Goal: Task Accomplishment & Management: Complete application form

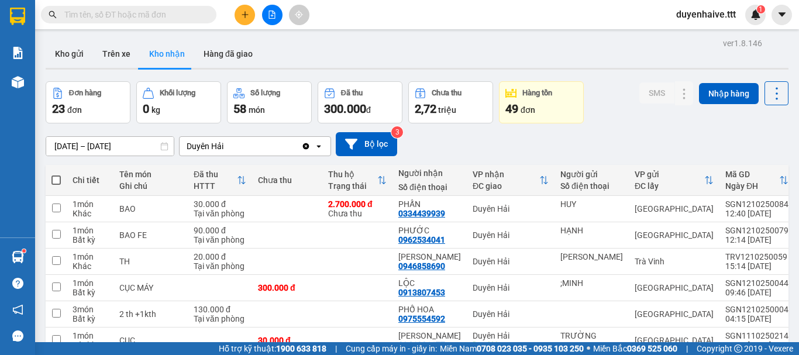
click at [169, 15] on input "text" at bounding box center [133, 14] width 138 height 13
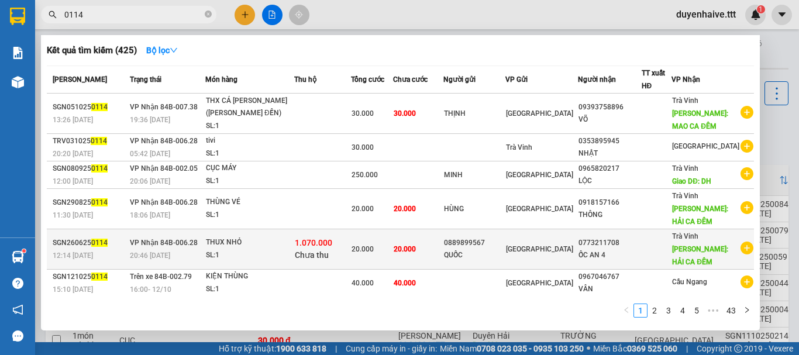
scroll to position [110, 0]
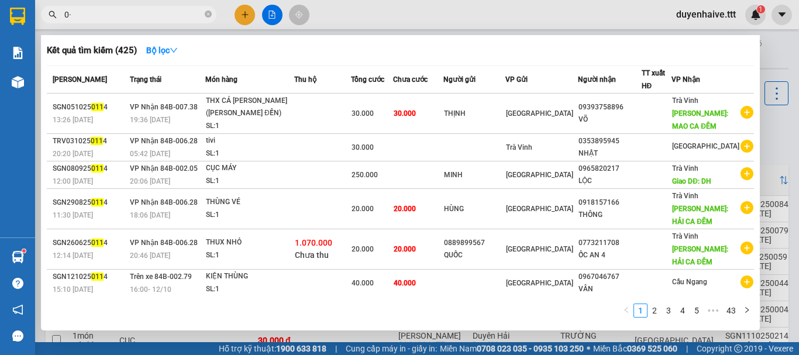
type input "0"
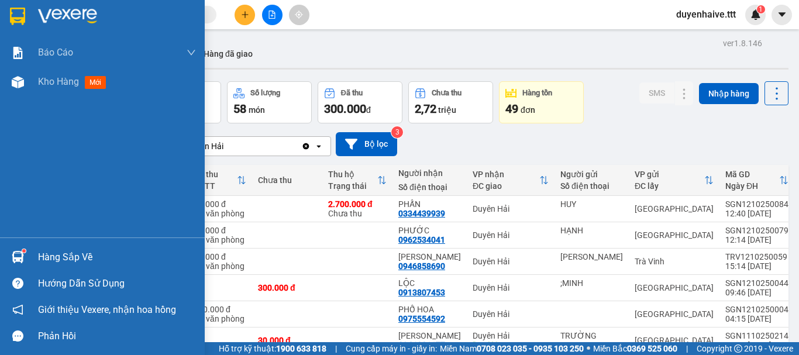
click at [81, 249] on div "Hàng sắp về" at bounding box center [117, 257] width 158 height 18
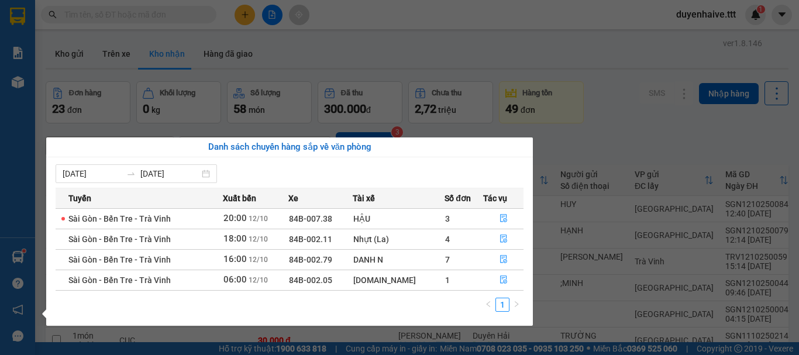
click at [335, 51] on section "Kết quả [PERSON_NAME] ( 425 ) Bộ lọc Mã ĐH Trạng thái Món hàng Thu hộ [PERSON_N…" at bounding box center [399, 177] width 799 height 355
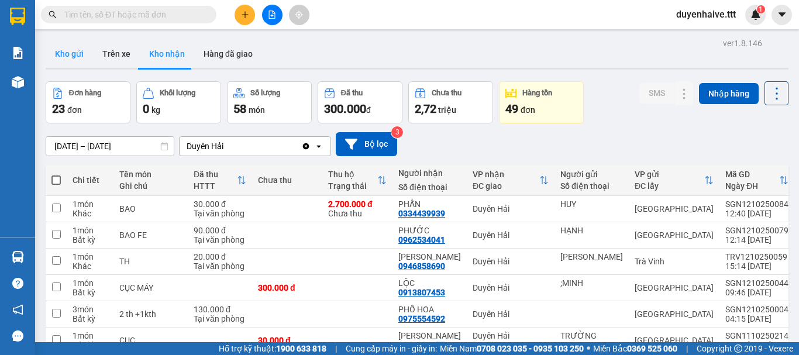
click at [71, 53] on button "Kho gửi" at bounding box center [69, 54] width 47 height 28
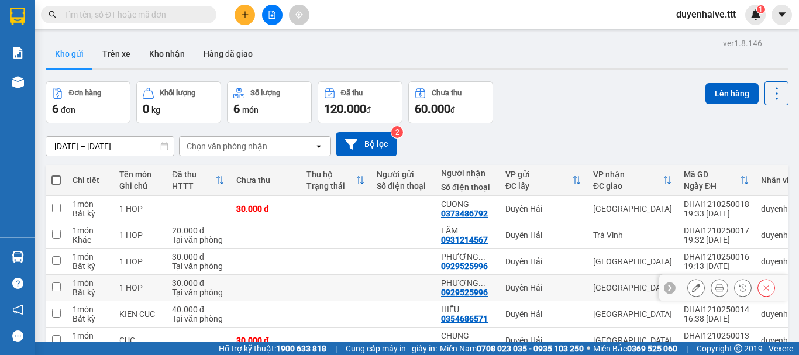
scroll to position [64, 0]
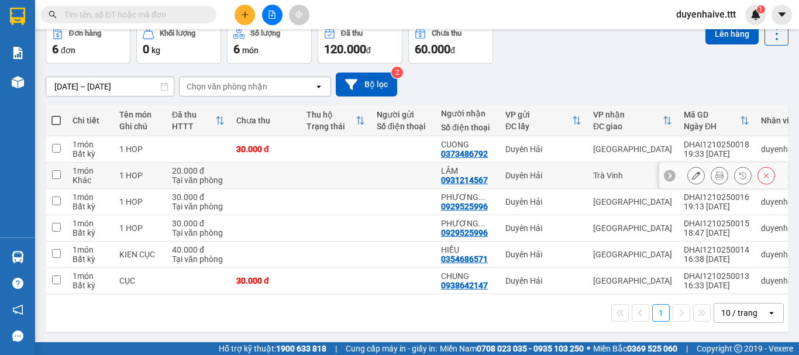
click at [56, 171] on input "checkbox" at bounding box center [56, 174] width 9 height 9
checkbox input "true"
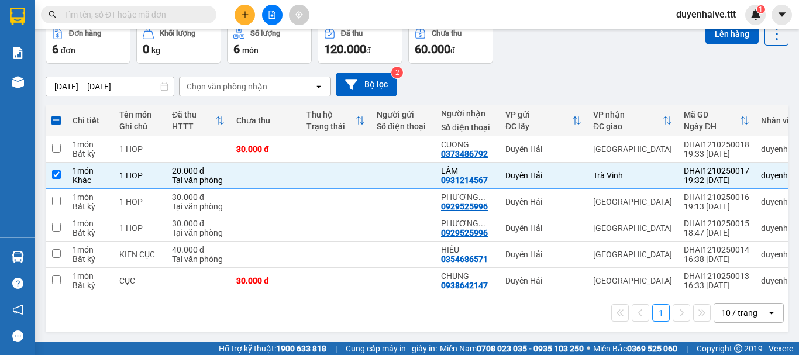
scroll to position [0, 0]
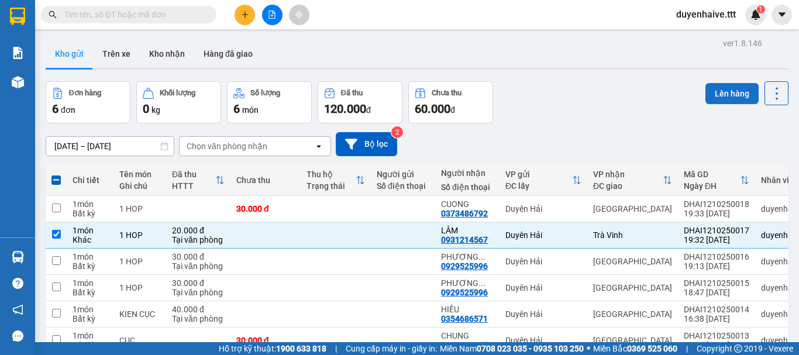
click at [717, 98] on button "Lên hàng" at bounding box center [731, 93] width 53 height 21
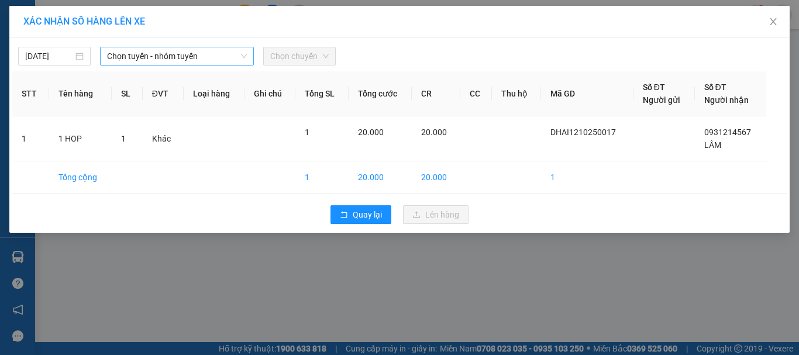
click at [156, 59] on span "Chọn tuyến - nhóm tuyến" at bounding box center [177, 56] width 140 height 18
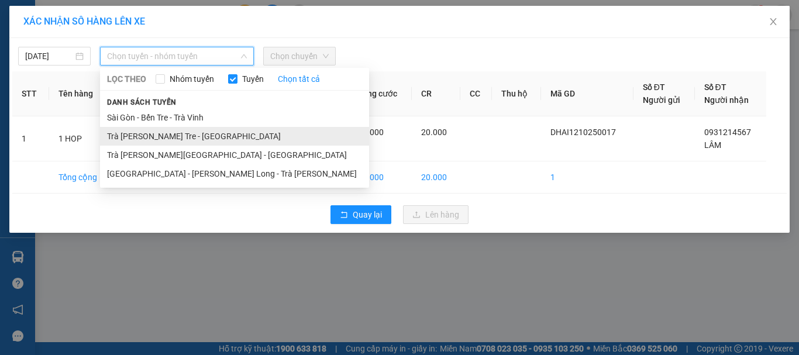
click at [153, 136] on li "Trà [PERSON_NAME] Tre - [GEOGRAPHIC_DATA]" at bounding box center [234, 136] width 269 height 19
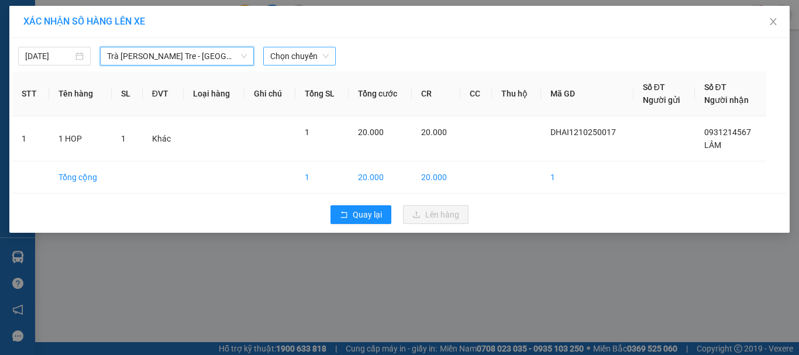
click at [278, 60] on span "Chọn chuyến" at bounding box center [299, 56] width 58 height 18
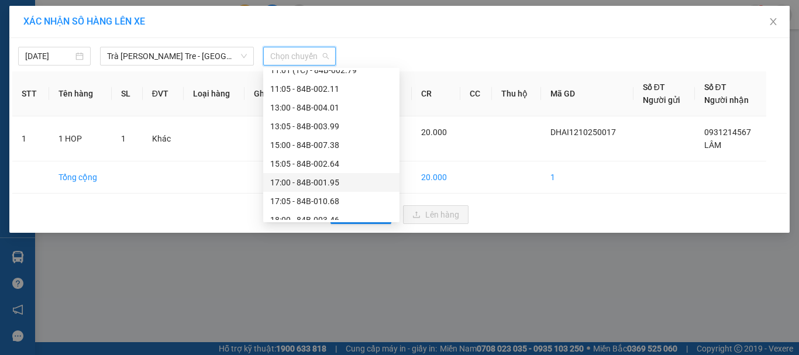
scroll to position [281, 0]
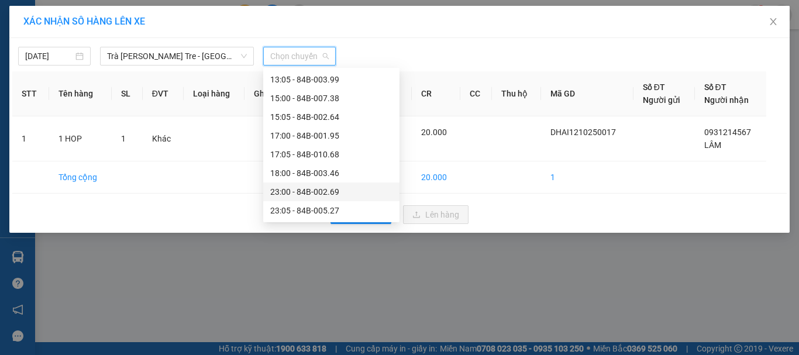
click at [299, 188] on div "23:00 - 84B-002.69" at bounding box center [331, 191] width 122 height 13
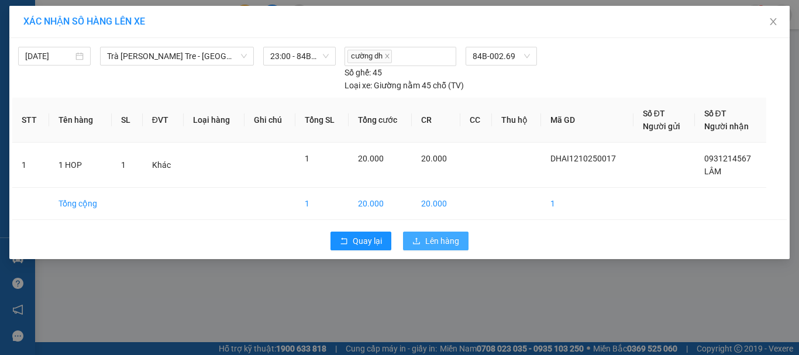
click at [448, 234] on span "Lên hàng" at bounding box center [442, 240] width 34 height 13
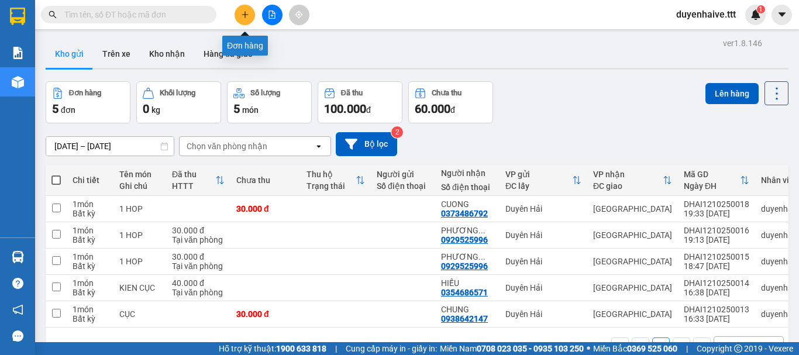
click at [237, 16] on button at bounding box center [244, 15] width 20 height 20
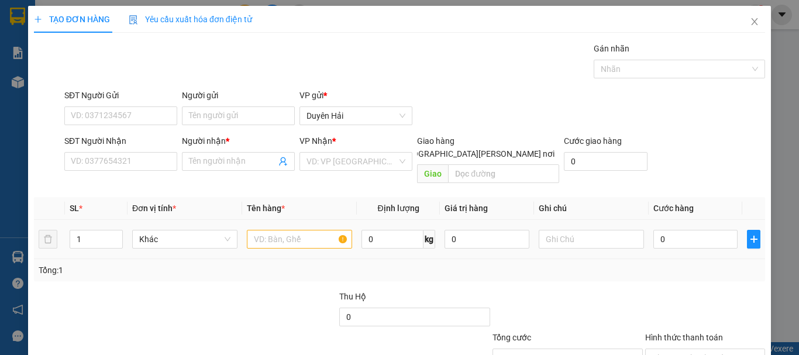
click at [288, 236] on div at bounding box center [299, 238] width 105 height 23
click at [297, 230] on input "text" at bounding box center [299, 239] width 105 height 19
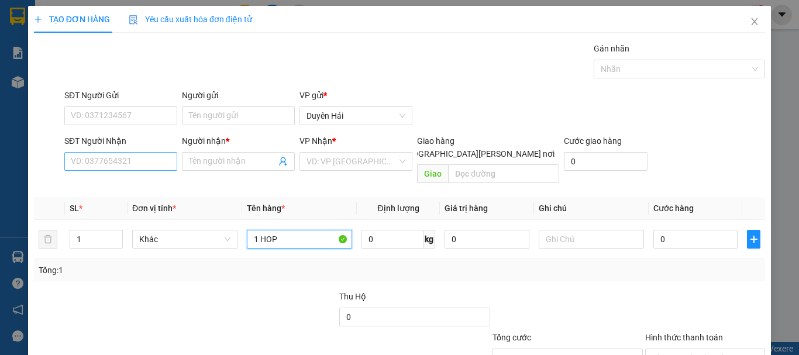
type input "1 HOP"
click at [136, 166] on input "SĐT Người Nhận" at bounding box center [120, 161] width 113 height 19
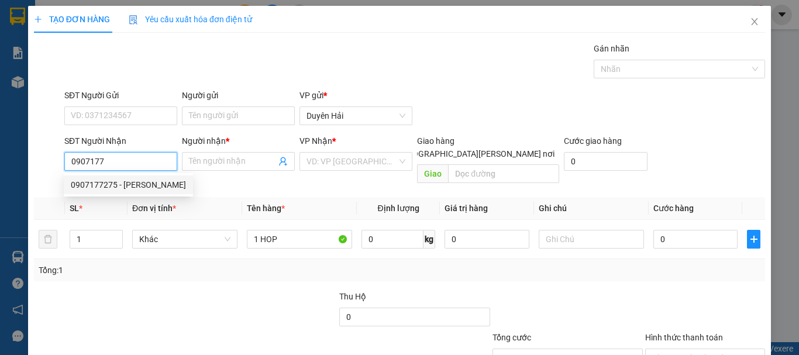
click at [132, 184] on div "0907177275 - [PERSON_NAME]" at bounding box center [128, 184] width 115 height 13
type input "0907177275"
type input "[PERSON_NAME]"
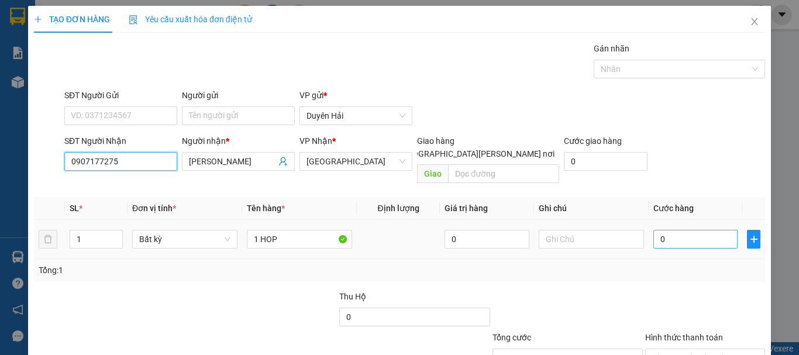
type input "0907177275"
click at [670, 233] on input "0" at bounding box center [695, 239] width 84 height 19
type input "3"
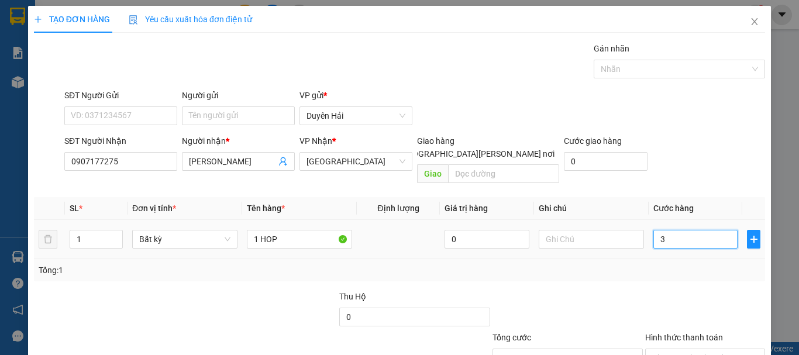
type input "30"
type input "30.000"
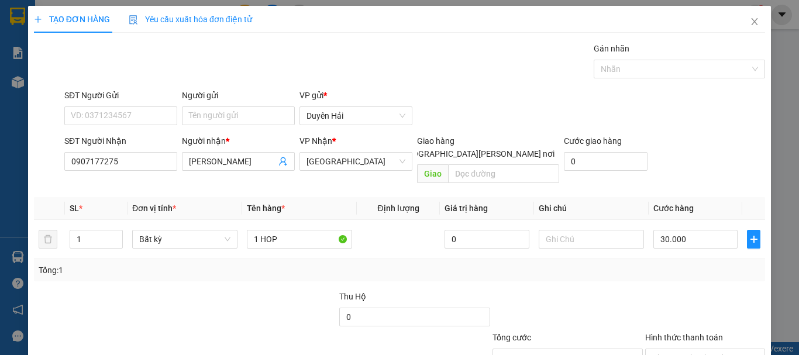
click at [661, 264] on div "Tổng: 1" at bounding box center [399, 270] width 721 height 13
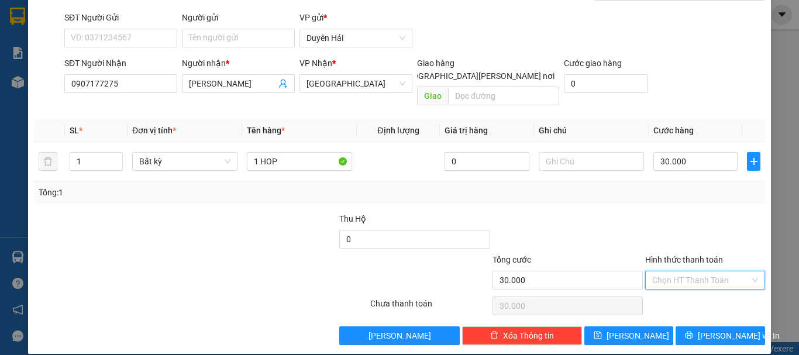
click at [661, 271] on input "Hình thức thanh toán" at bounding box center [701, 280] width 98 height 18
click at [674, 280] on div "Transit Pickup Surcharge Ids Transit Deliver Surcharge Ids Transit Deliver Surc…" at bounding box center [399, 154] width 731 height 381
click at [702, 253] on div "Hình thức thanh toán" at bounding box center [705, 262] width 120 height 18
click at [693, 273] on input "Hình thức thanh toán" at bounding box center [701, 280] width 98 height 18
click at [690, 291] on div "Tại văn phòng" at bounding box center [697, 290] width 105 height 13
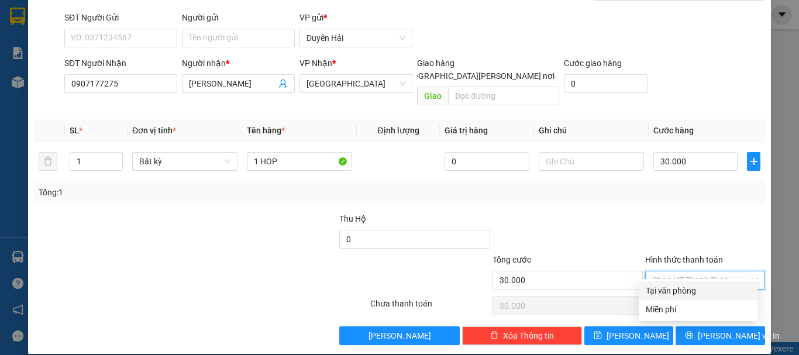
type input "0"
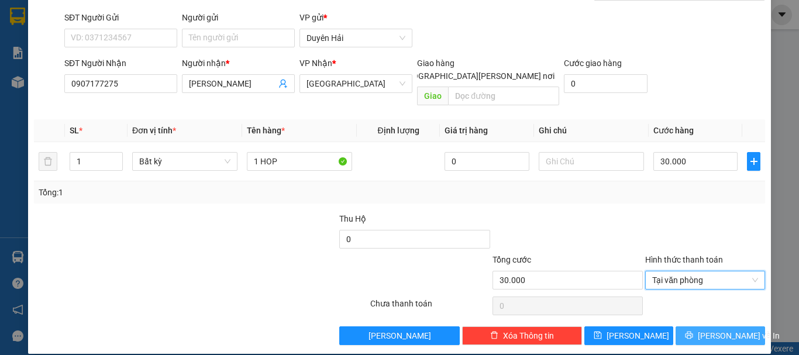
click at [693, 331] on icon "printer" at bounding box center [689, 335] width 8 height 8
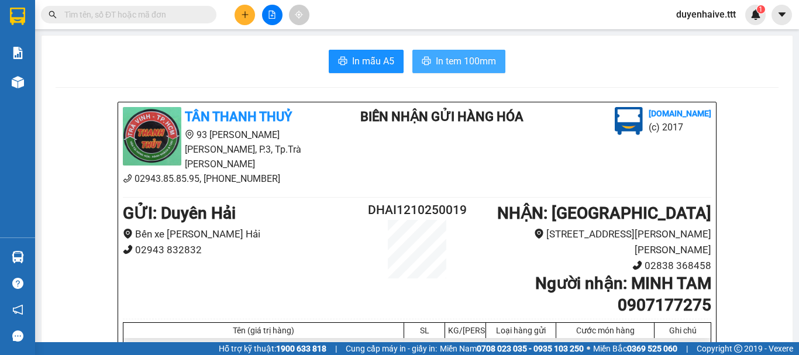
click at [475, 63] on span "In tem 100mm" at bounding box center [466, 61] width 60 height 15
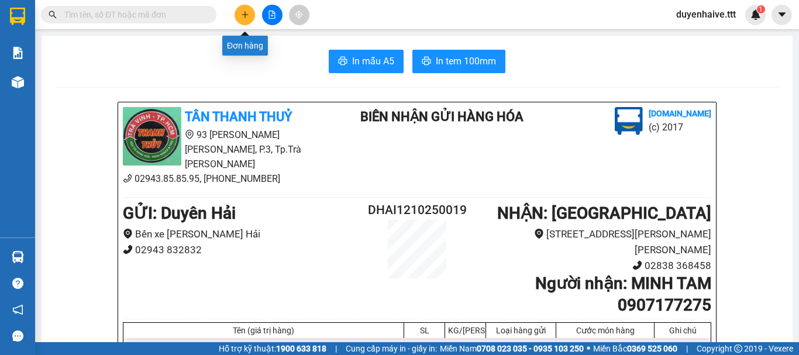
click at [245, 17] on icon "plus" at bounding box center [244, 14] width 1 height 6
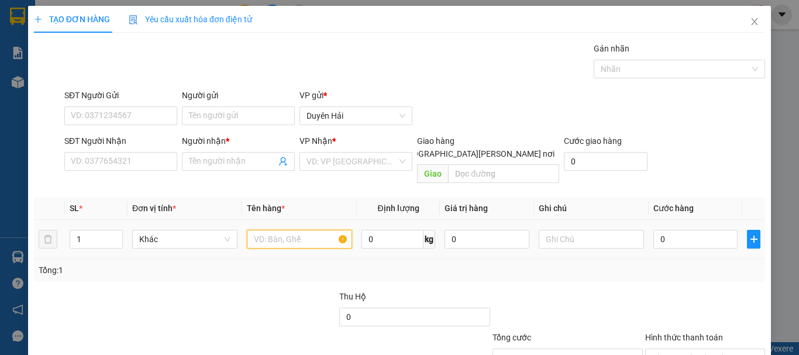
click at [261, 232] on input "text" at bounding box center [299, 239] width 105 height 19
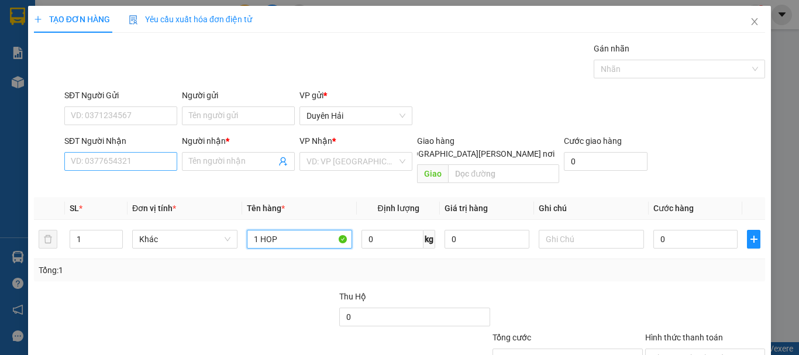
type input "1 HOP"
click at [142, 158] on input "SĐT Người Nhận" at bounding box center [120, 161] width 113 height 19
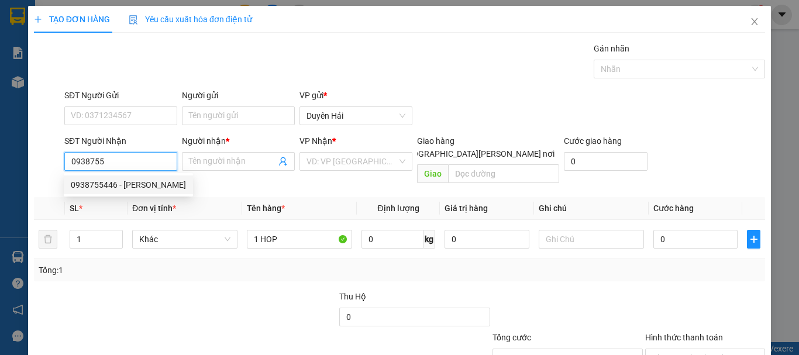
click at [140, 187] on div "0938755446 - [PERSON_NAME]" at bounding box center [128, 184] width 115 height 13
type input "0938755446"
type input "HOÀNG YẾN"
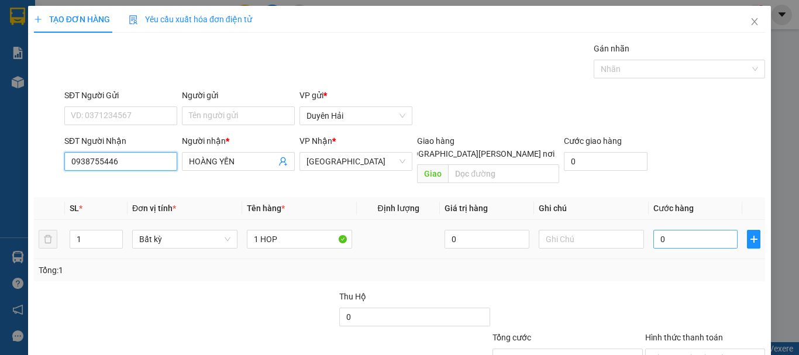
type input "0938755446"
click at [683, 232] on input "0" at bounding box center [695, 239] width 84 height 19
type input "3"
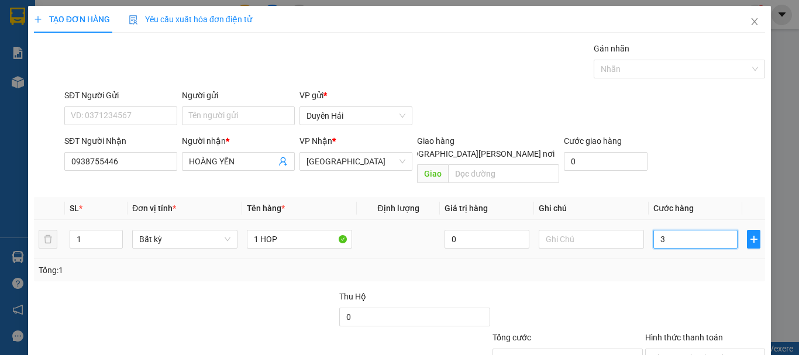
type input "30"
type input "30.000"
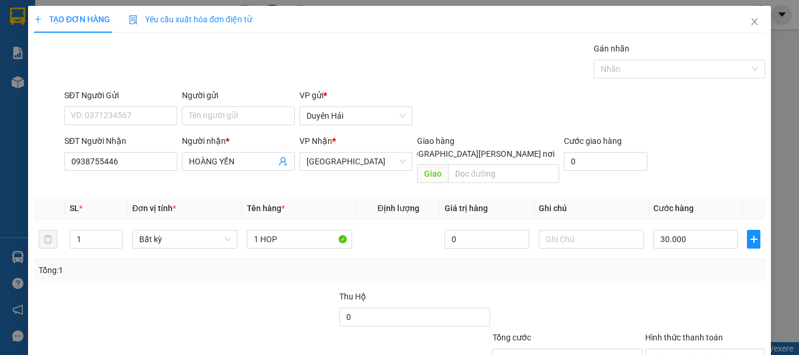
click at [686, 264] on div "Tổng: 1" at bounding box center [399, 270] width 721 height 13
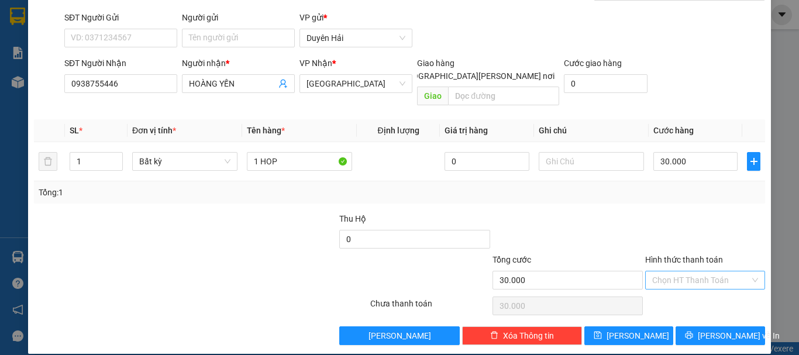
click at [680, 271] on input "Hình thức thanh toán" at bounding box center [701, 280] width 98 height 18
click at [683, 288] on div "Tại văn phòng" at bounding box center [697, 290] width 105 height 13
type input "0"
click at [717, 329] on span "[PERSON_NAME] và In" at bounding box center [738, 335] width 82 height 13
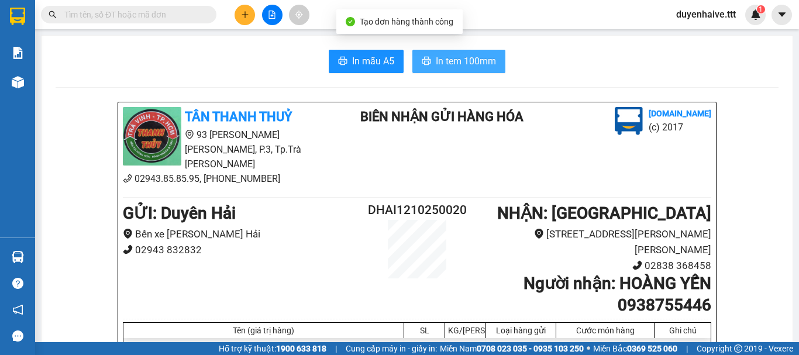
click at [437, 57] on span "In tem 100mm" at bounding box center [466, 61] width 60 height 15
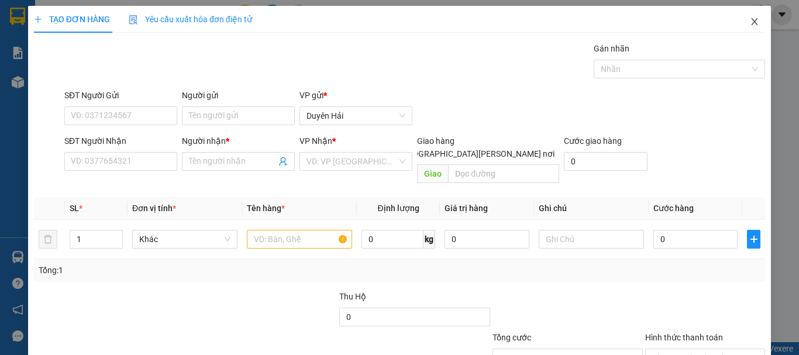
click at [750, 18] on icon "close" at bounding box center [754, 21] width 9 height 9
click at [750, 21] on icon "close" at bounding box center [754, 21] width 9 height 9
